Goal: Task Accomplishment & Management: Manage account settings

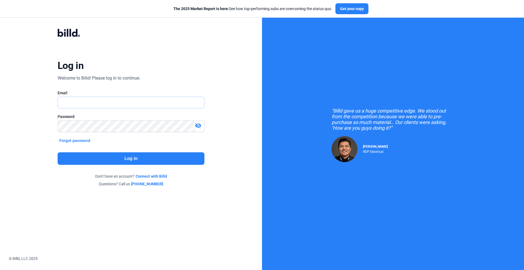
click at [79, 101] on input "text" at bounding box center [128, 102] width 140 height 11
type input "[EMAIL_ADDRESS][DOMAIN_NAME]"
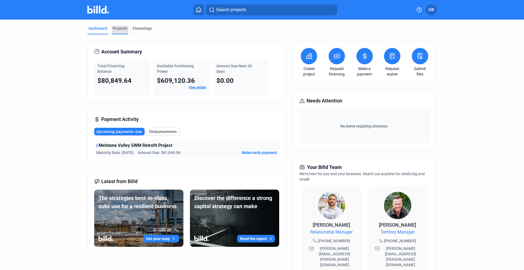
click at [113, 28] on div "Projects" at bounding box center [120, 28] width 14 height 5
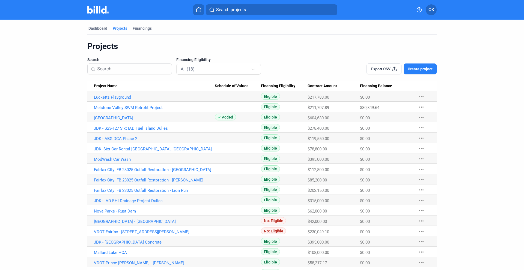
click at [478, 119] on dashboard "Dashboard Projects Financings Projects Search Financing Eligibility All (18) Ex…" at bounding box center [262, 149] width 472 height 258
click at [117, 97] on link "Lucketts Playground" at bounding box center [154, 97] width 121 height 5
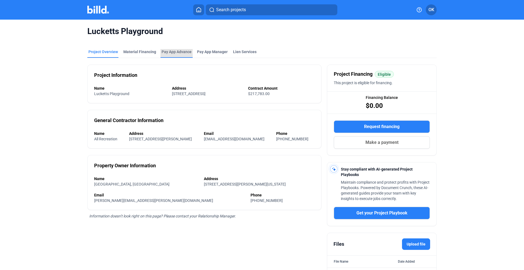
click at [178, 52] on div "Pay App Advance" at bounding box center [177, 51] width 30 height 5
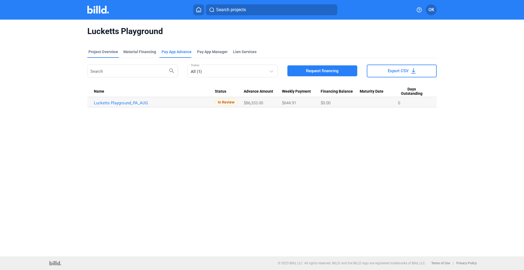
click at [97, 50] on div "Project Overview" at bounding box center [102, 51] width 29 height 5
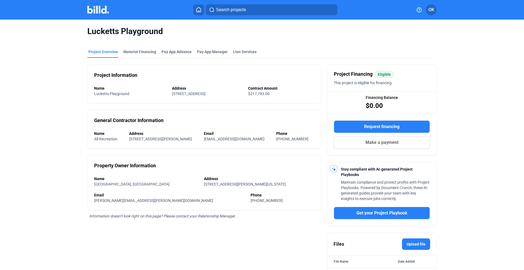
click at [419, 11] on icon at bounding box center [419, 9] width 5 height 5
click at [167, 50] on div at bounding box center [262, 135] width 524 height 270
click at [174, 50] on div "Pay App Advance" at bounding box center [177, 51] width 30 height 5
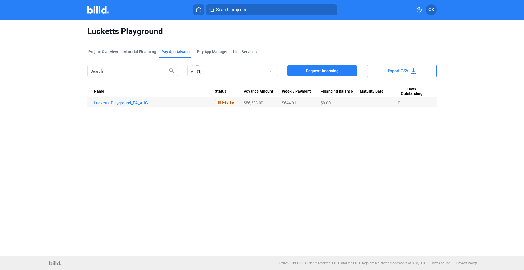
click at [97, 9] on img at bounding box center [98, 10] width 22 height 8
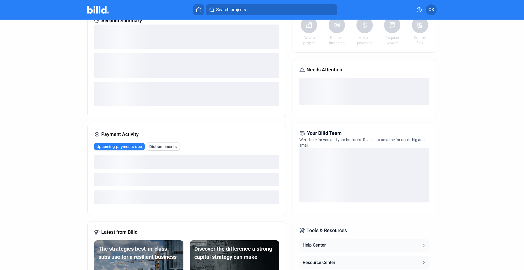
scroll to position [55, 0]
